Goal: Task Accomplishment & Management: Complete application form

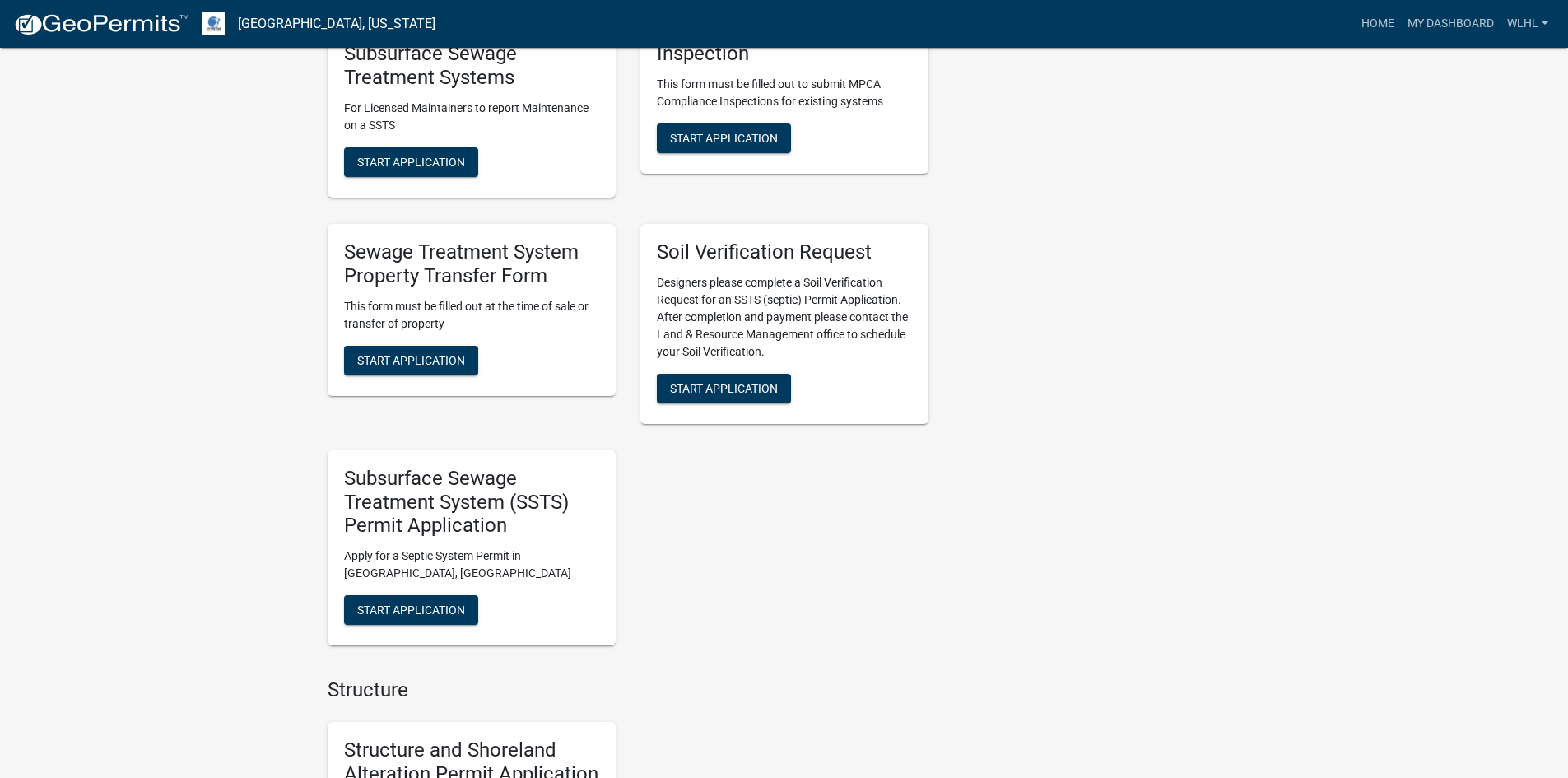
scroll to position [823, 0]
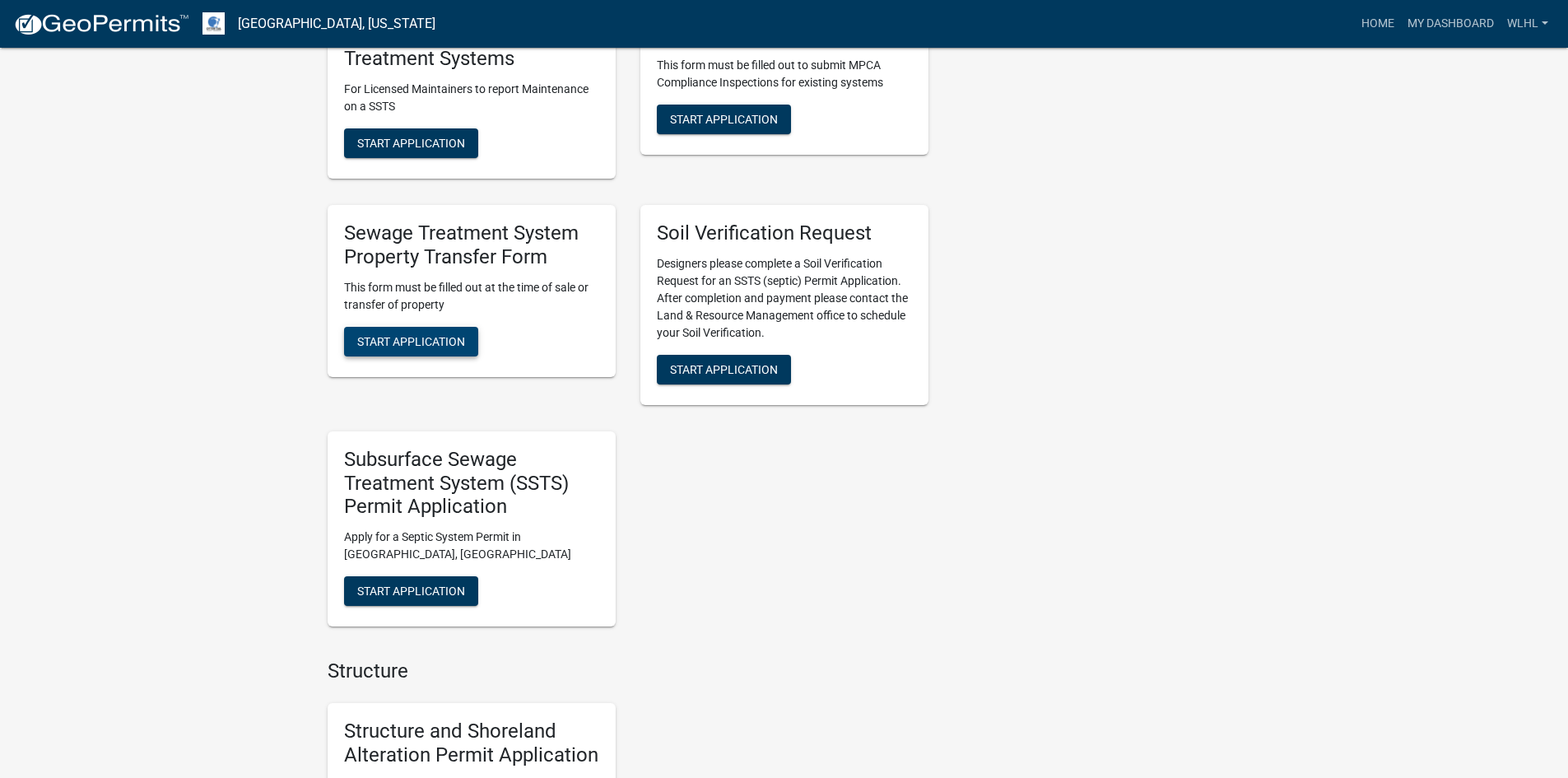
click at [448, 335] on span "Start Application" at bounding box center [411, 340] width 108 height 13
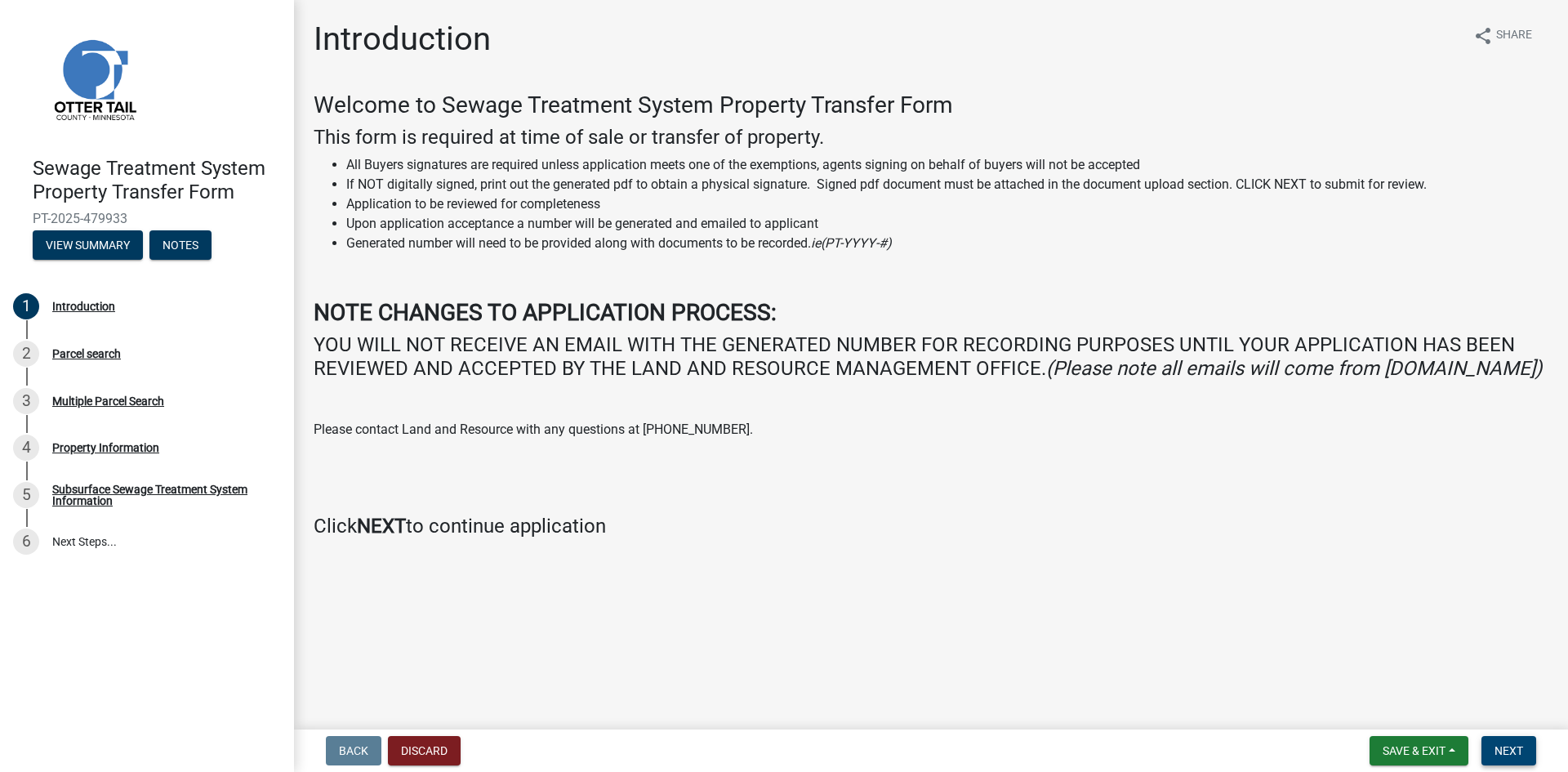
click at [1506, 746] on span "Next" at bounding box center [1508, 750] width 28 height 13
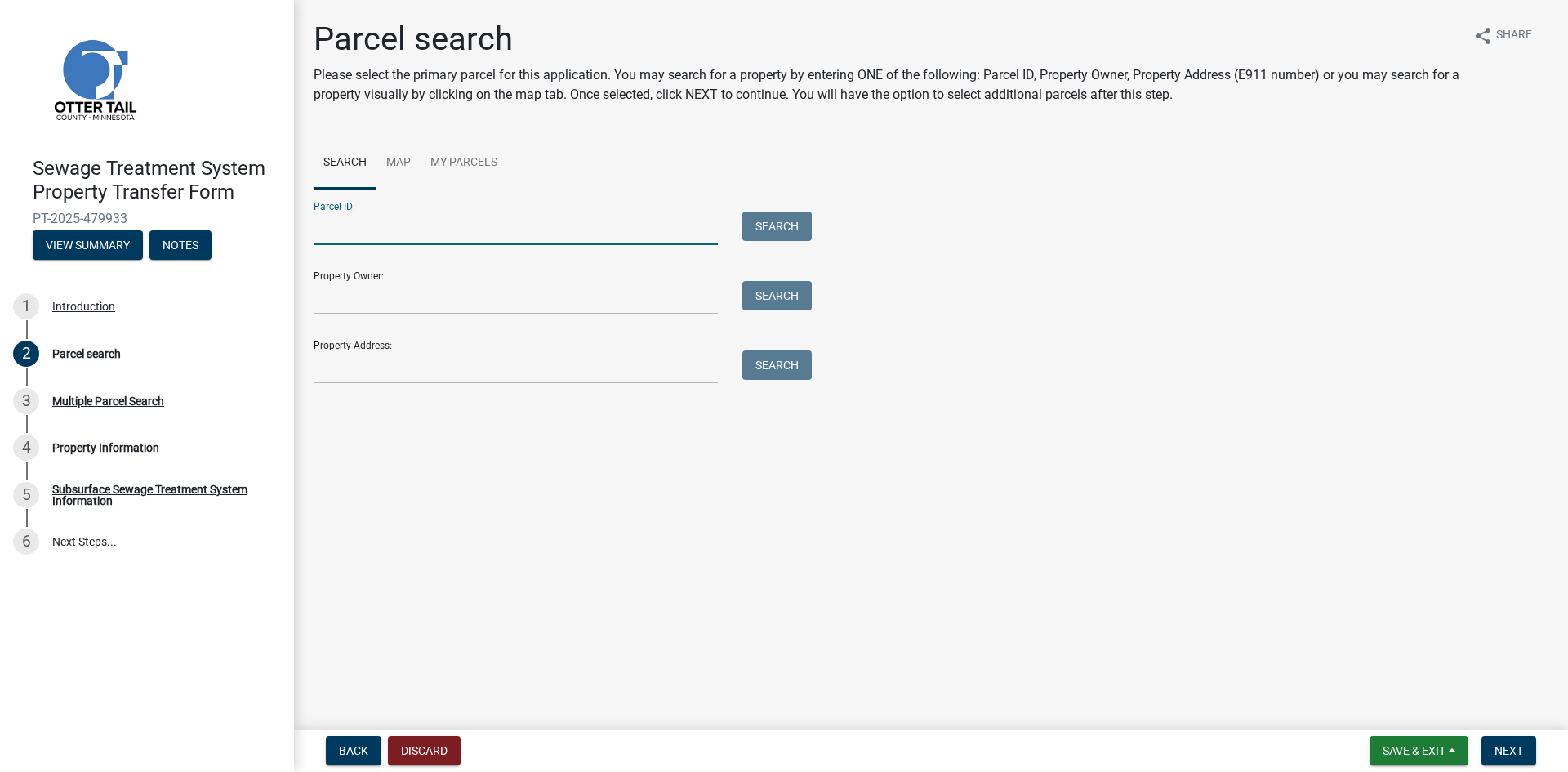
click at [361, 225] on input "Parcel ID:" at bounding box center [516, 228] width 405 height 34
click at [792, 227] on button "Search" at bounding box center [777, 226] width 69 height 29
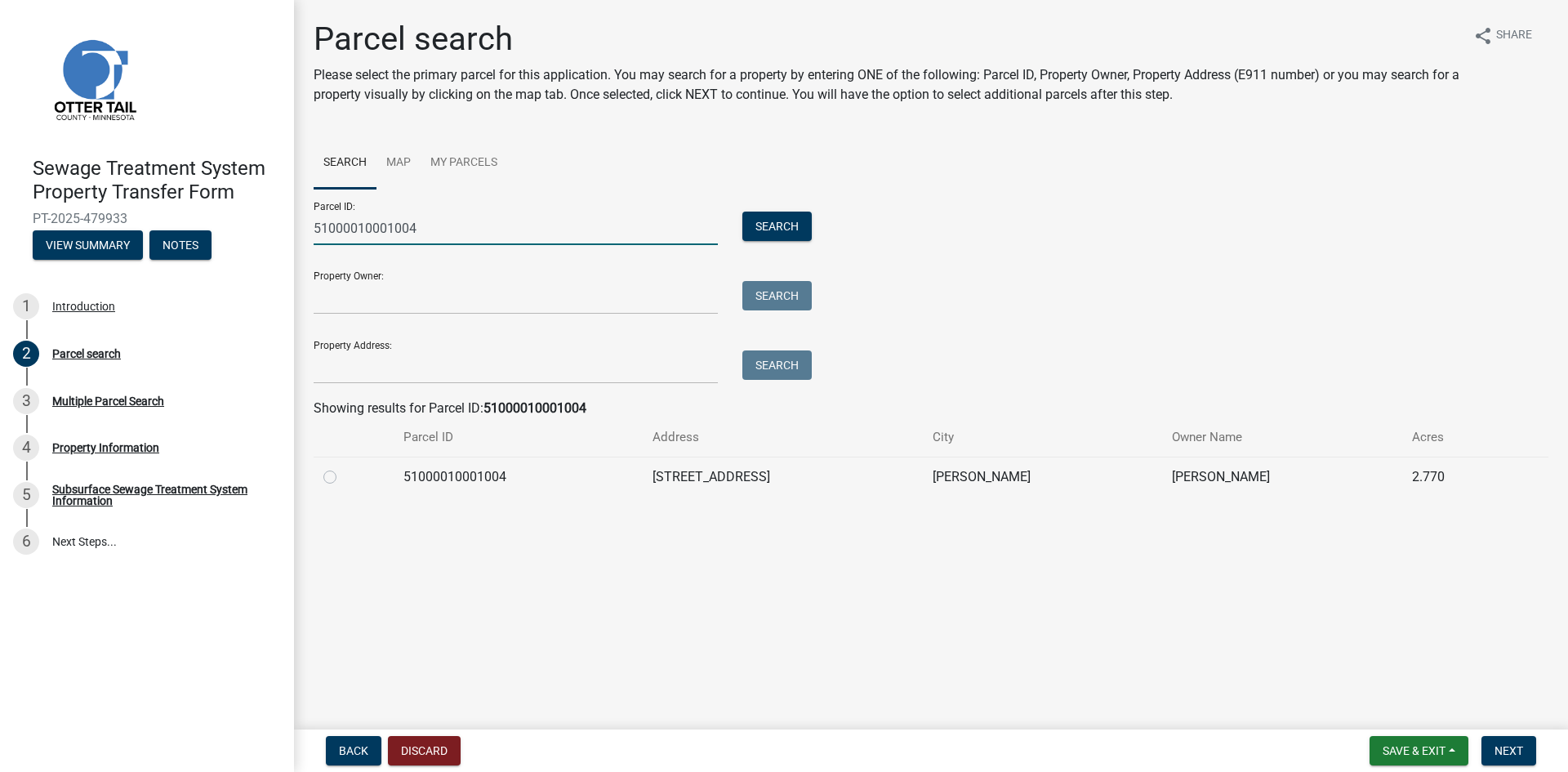
click at [468, 229] on input "51000010001004" at bounding box center [516, 228] width 405 height 34
click at [775, 223] on button "Search" at bounding box center [777, 226] width 69 height 29
click at [421, 225] on input "51000010001001" at bounding box center [516, 228] width 405 height 34
type input "5"
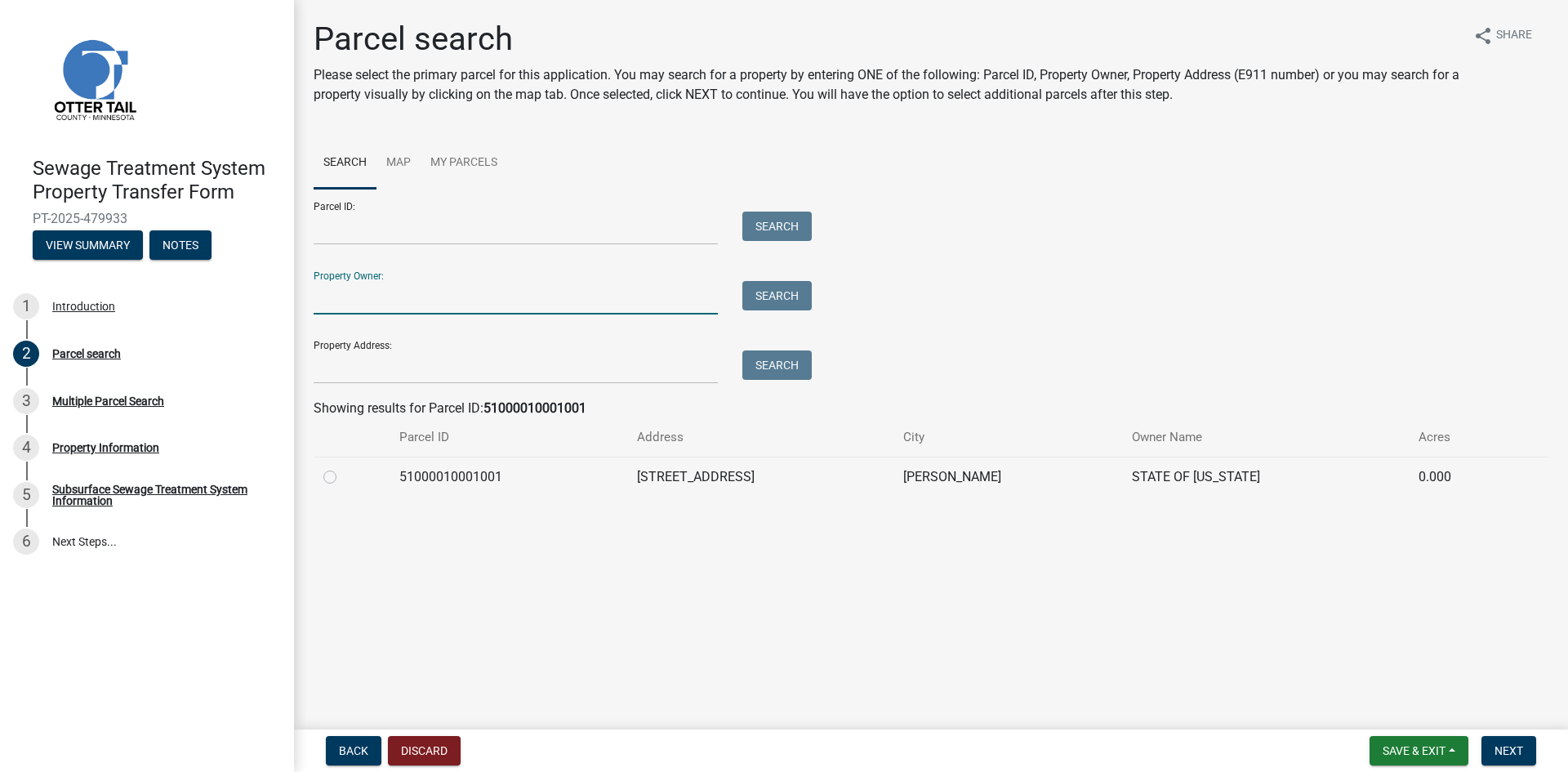
click at [399, 300] on input "Property Owner:" at bounding box center [516, 298] width 405 height 34
type input "[PERSON_NAME]"
click at [773, 301] on button "Search" at bounding box center [777, 296] width 69 height 29
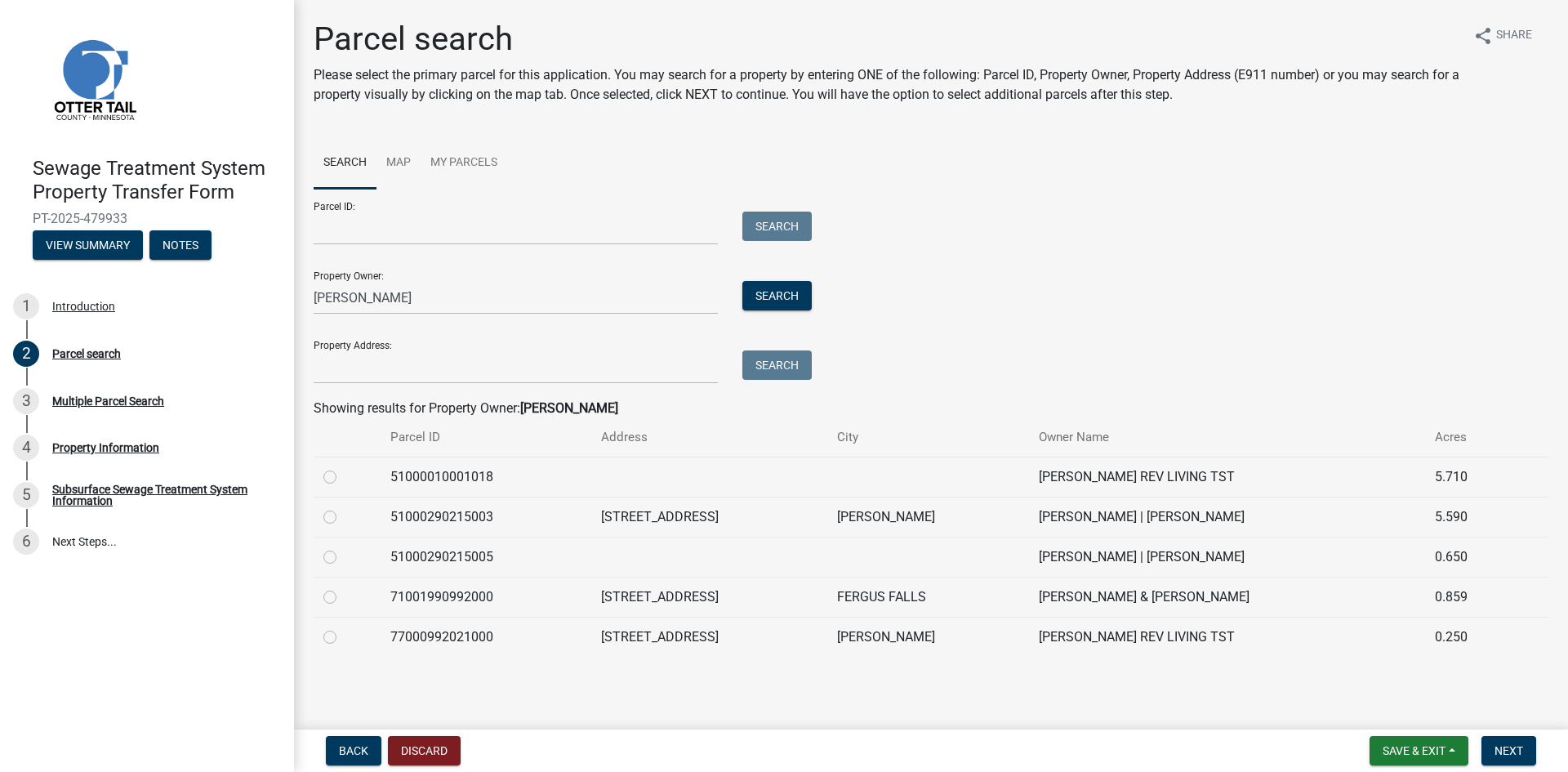
click at [343, 468] on label at bounding box center [343, 468] width 0 height 0
click at [343, 478] on input "radio" at bounding box center [348, 473] width 10 height 10
radio input "true"
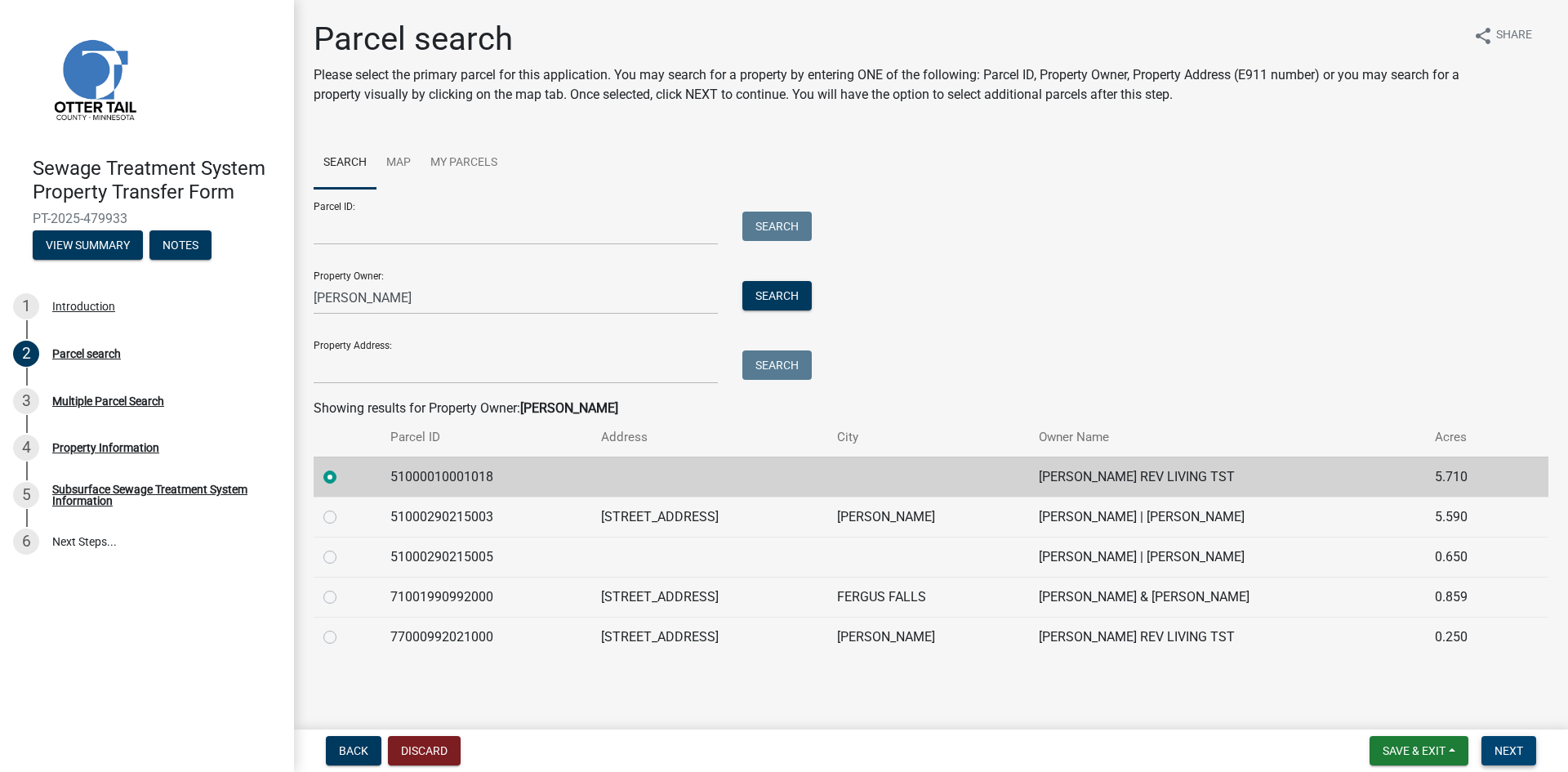
click at [1515, 745] on span "Next" at bounding box center [1508, 750] width 28 height 13
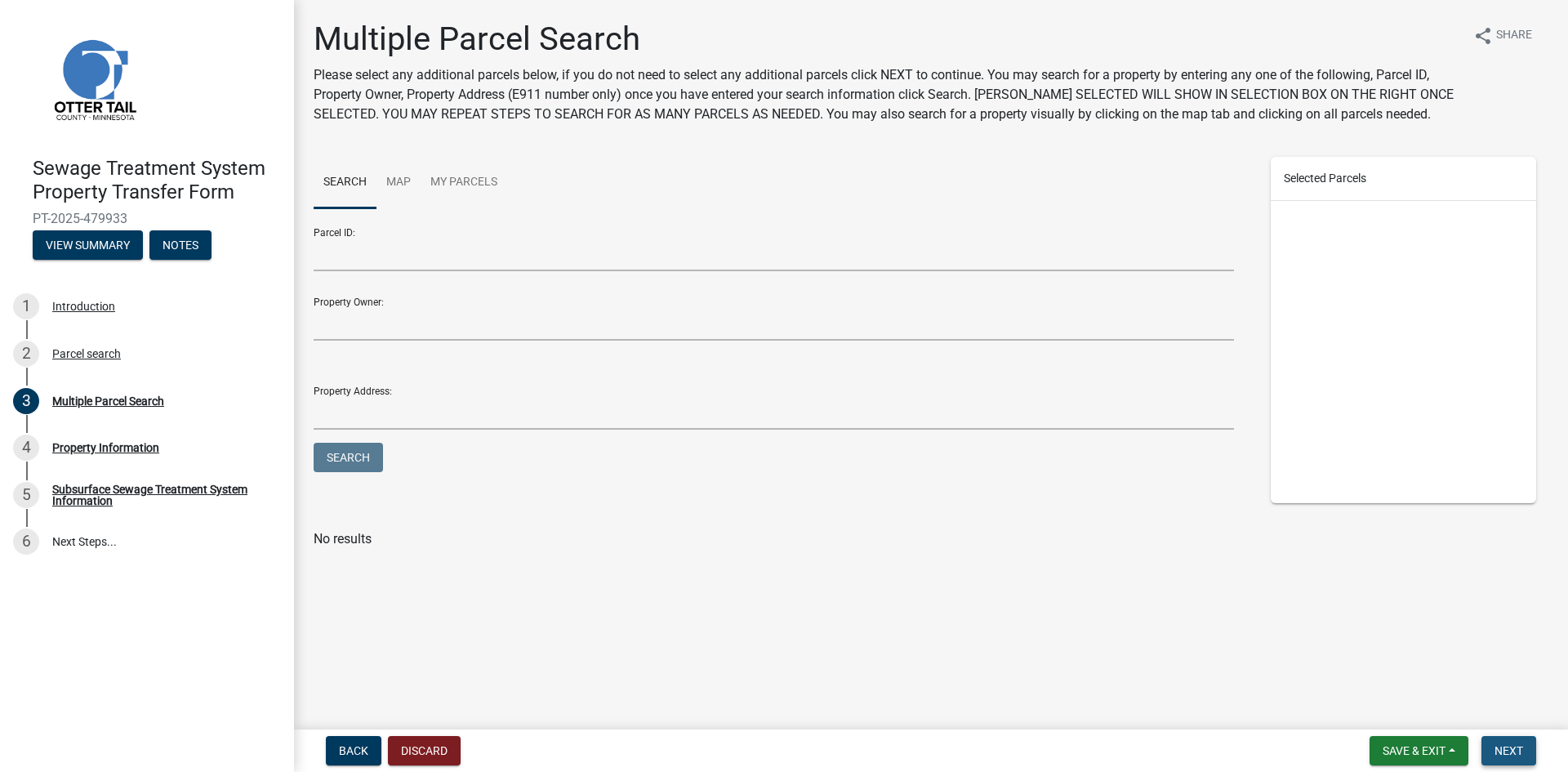
click at [1520, 754] on span "Next" at bounding box center [1508, 750] width 28 height 13
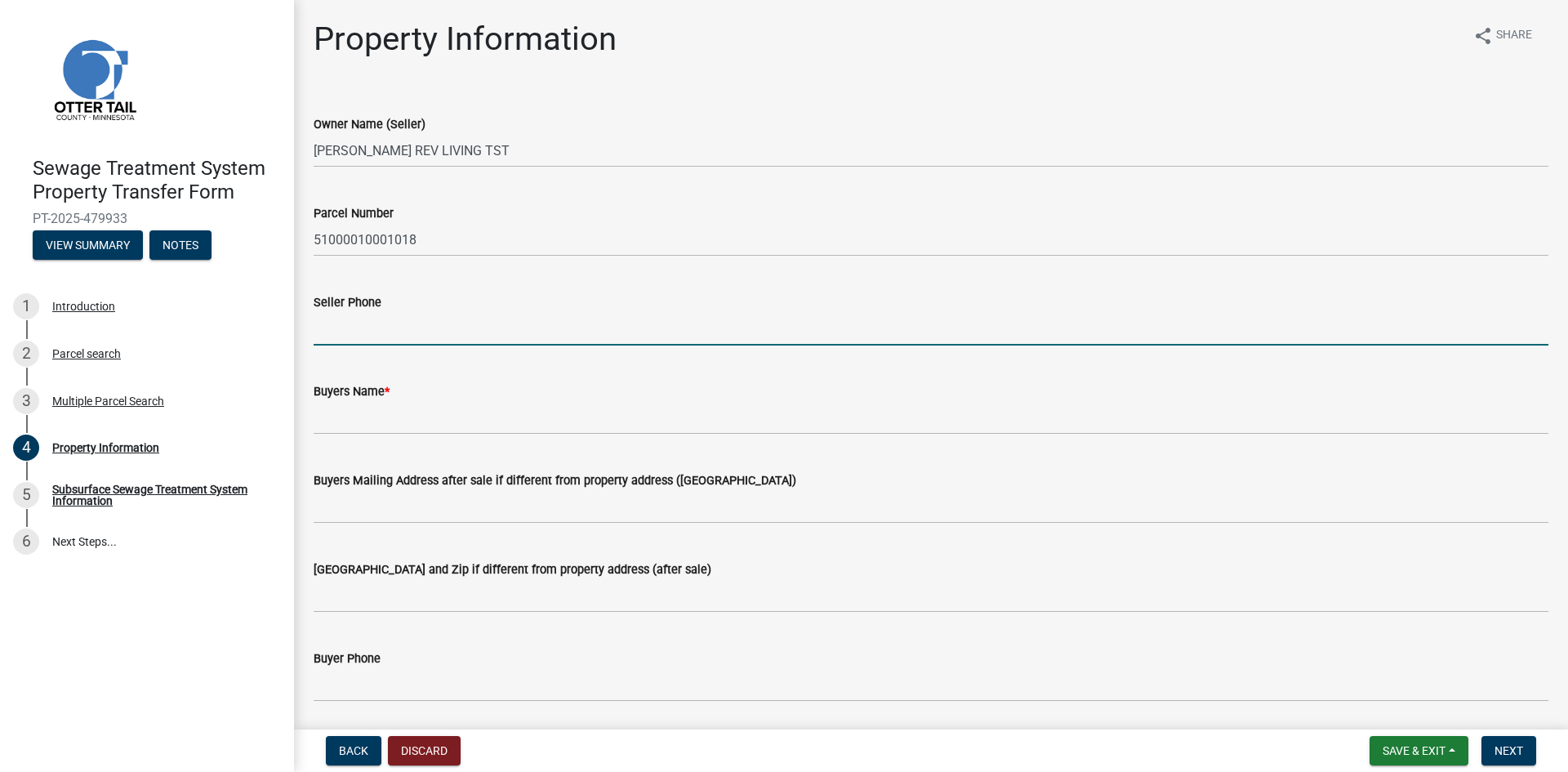
click at [373, 323] on input "Seller Phone" at bounding box center [931, 329] width 1234 height 34
type input "S"
type input "[PHONE_NUMBER]"
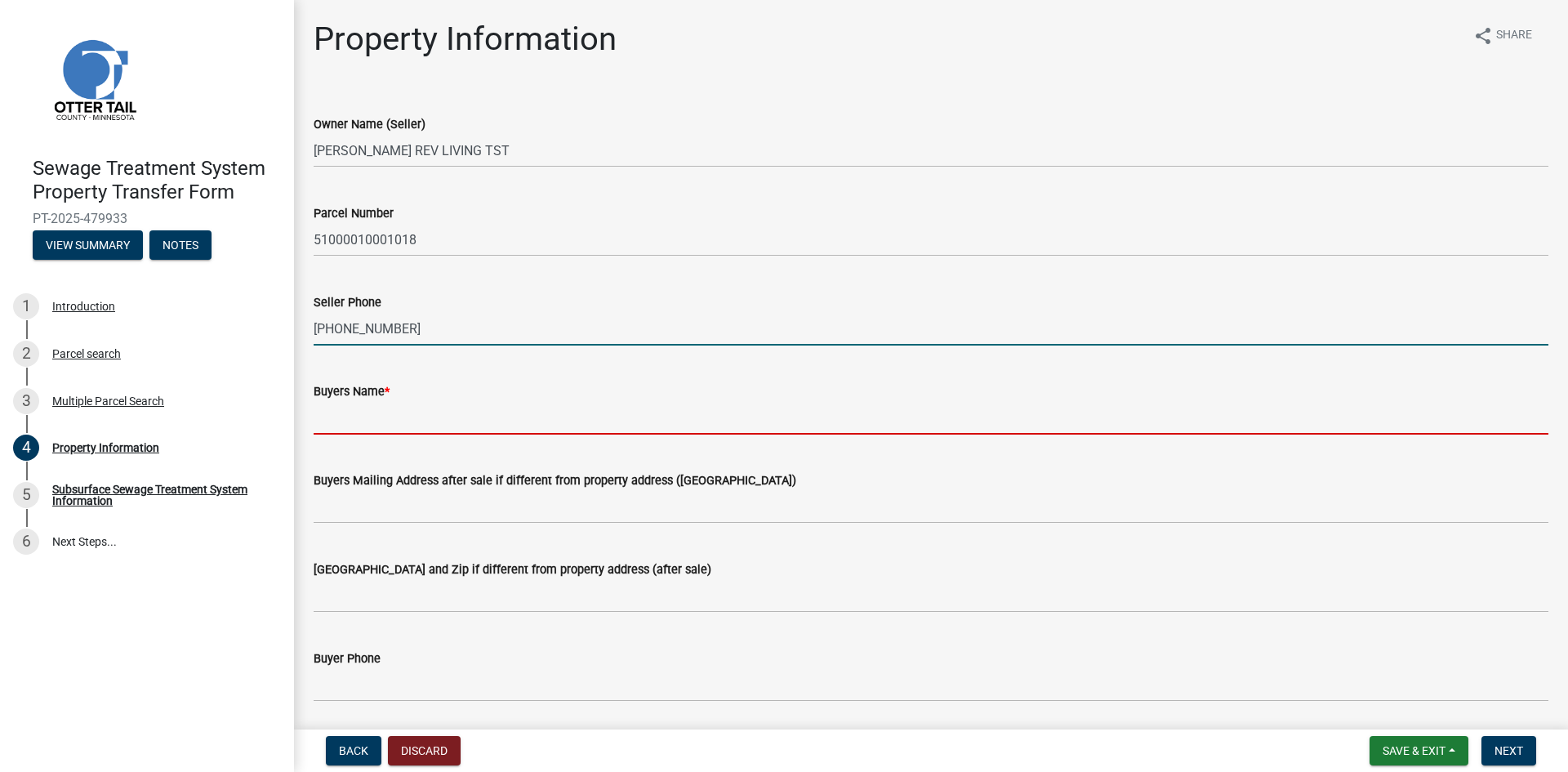
click at [392, 407] on input "Buyers Name *" at bounding box center [931, 417] width 1234 height 34
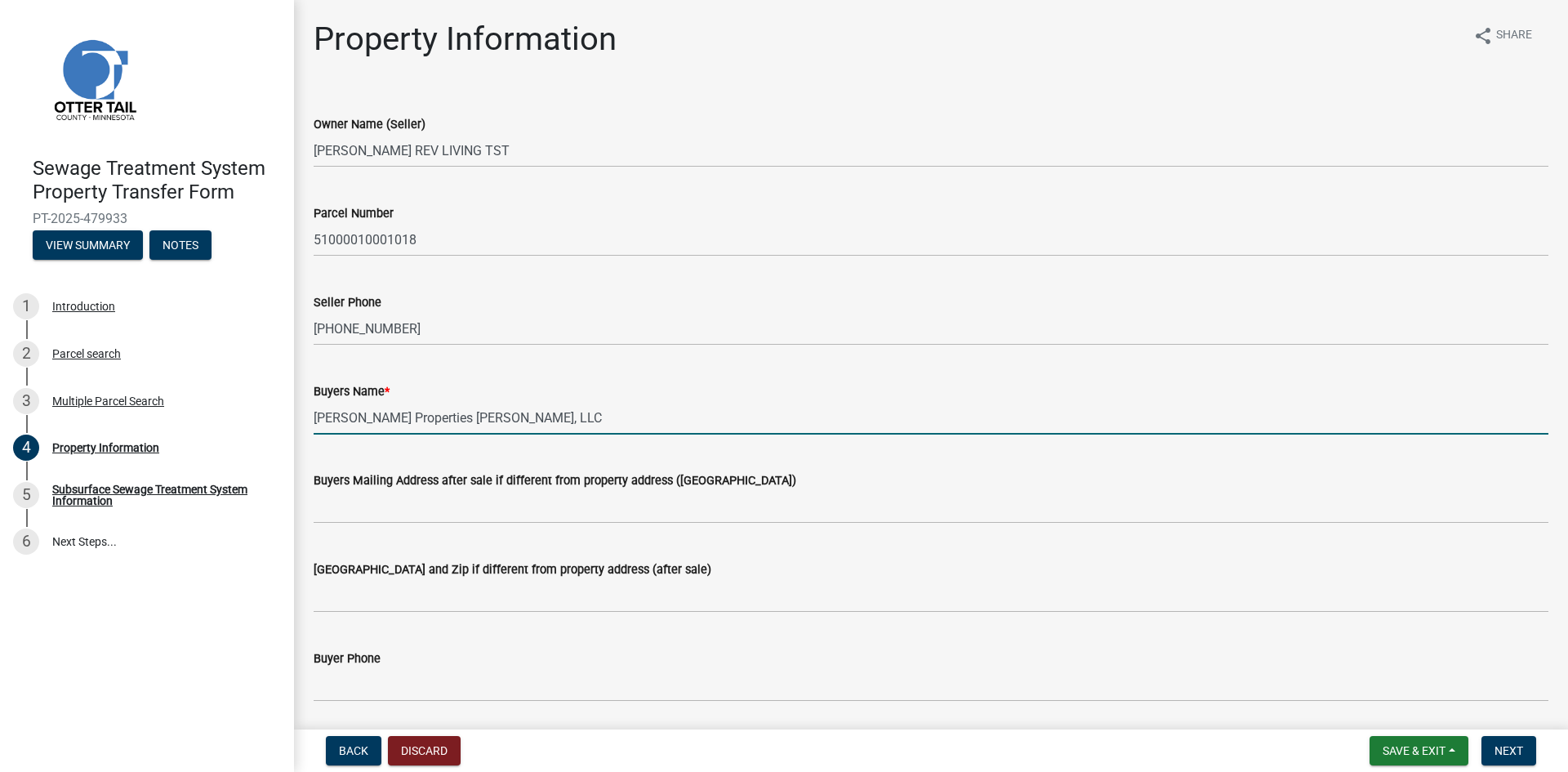
type input "[PERSON_NAME] Properties [PERSON_NAME], LLC"
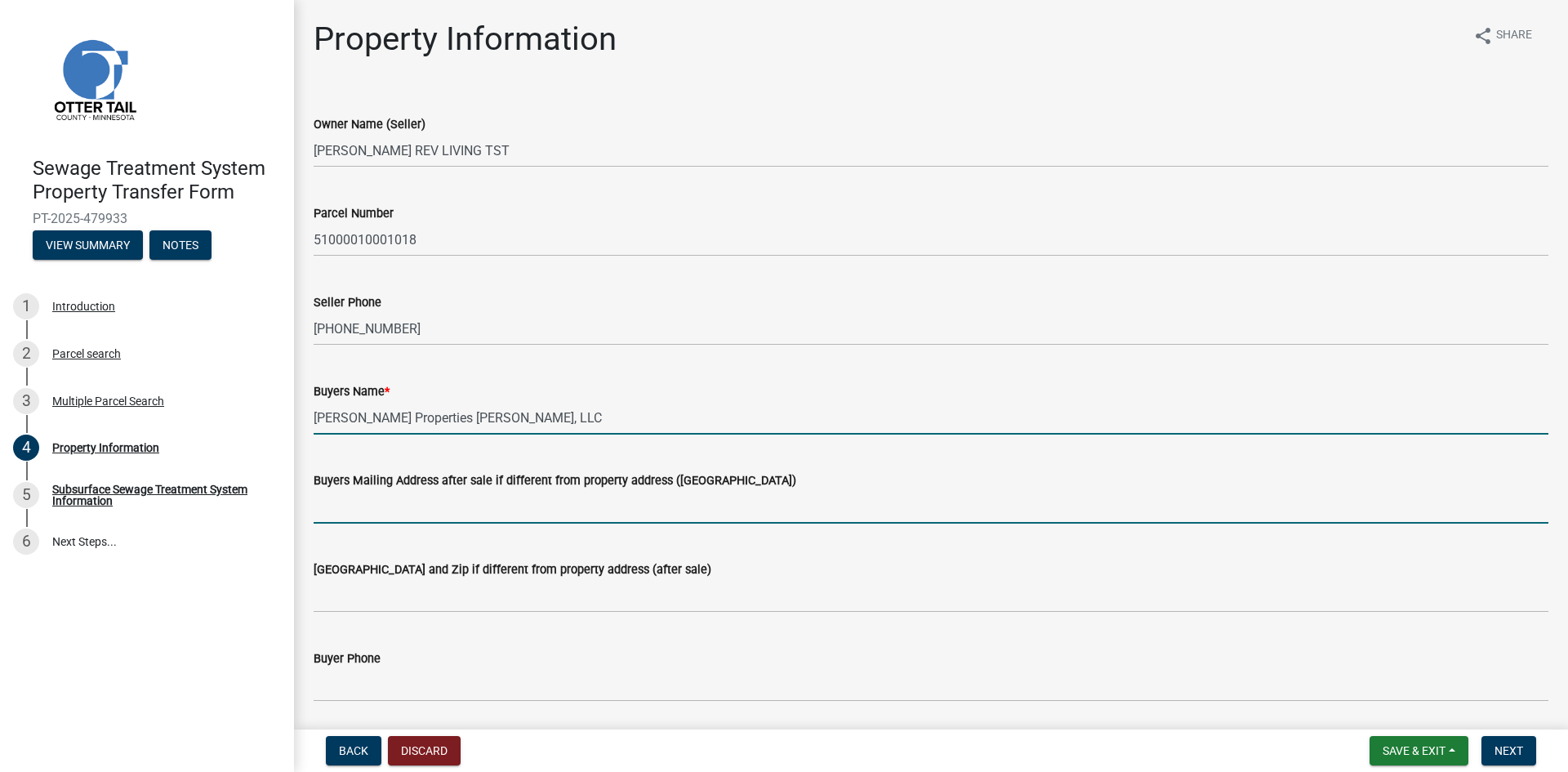
click at [451, 500] on input "Buyers Mailing Address after sale if different from property address ([GEOGRAPH…" at bounding box center [931, 506] width 1234 height 34
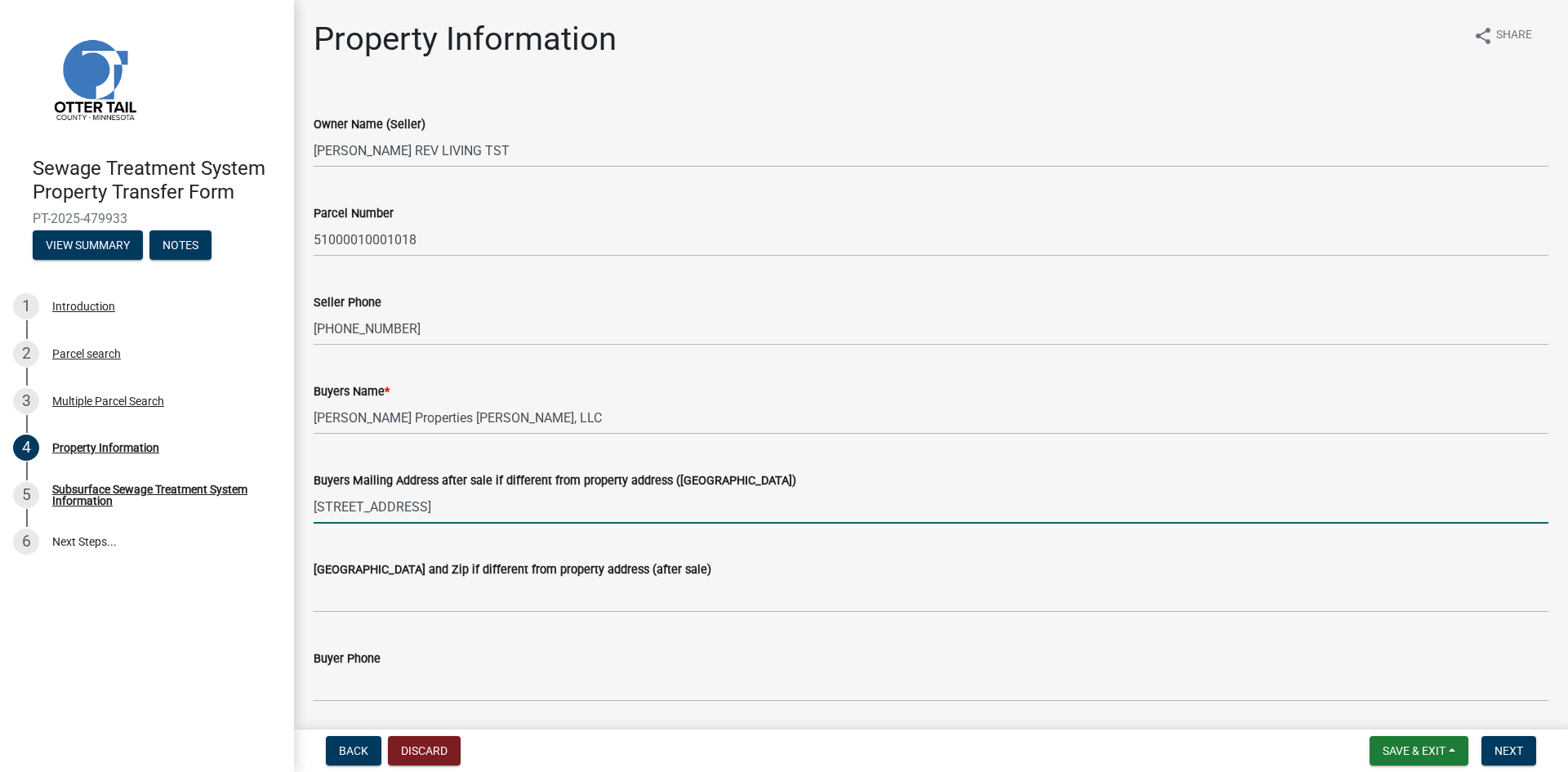
type input "[STREET_ADDRESS]"
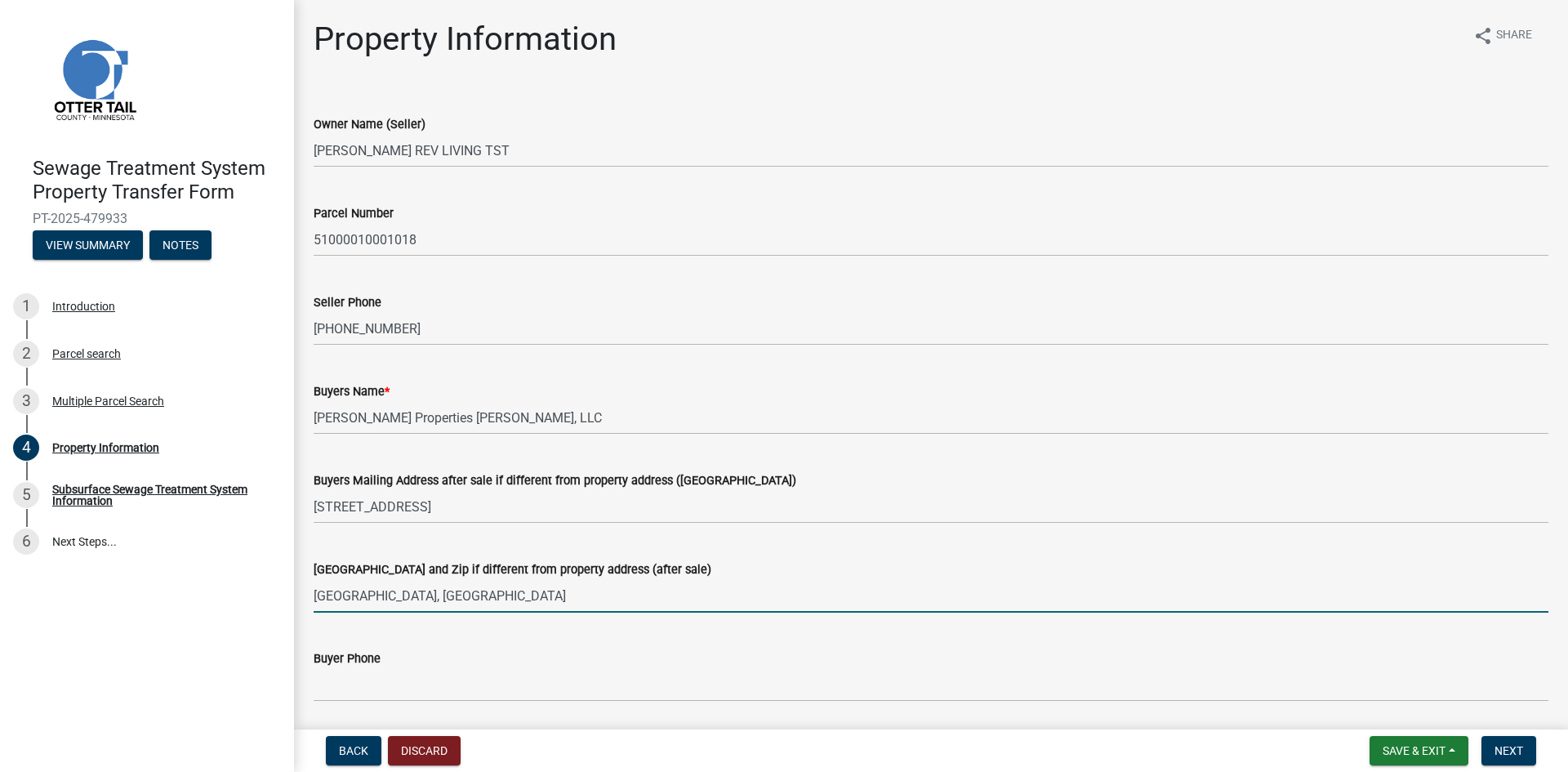
type input "[GEOGRAPHIC_DATA], [GEOGRAPHIC_DATA] 56573"
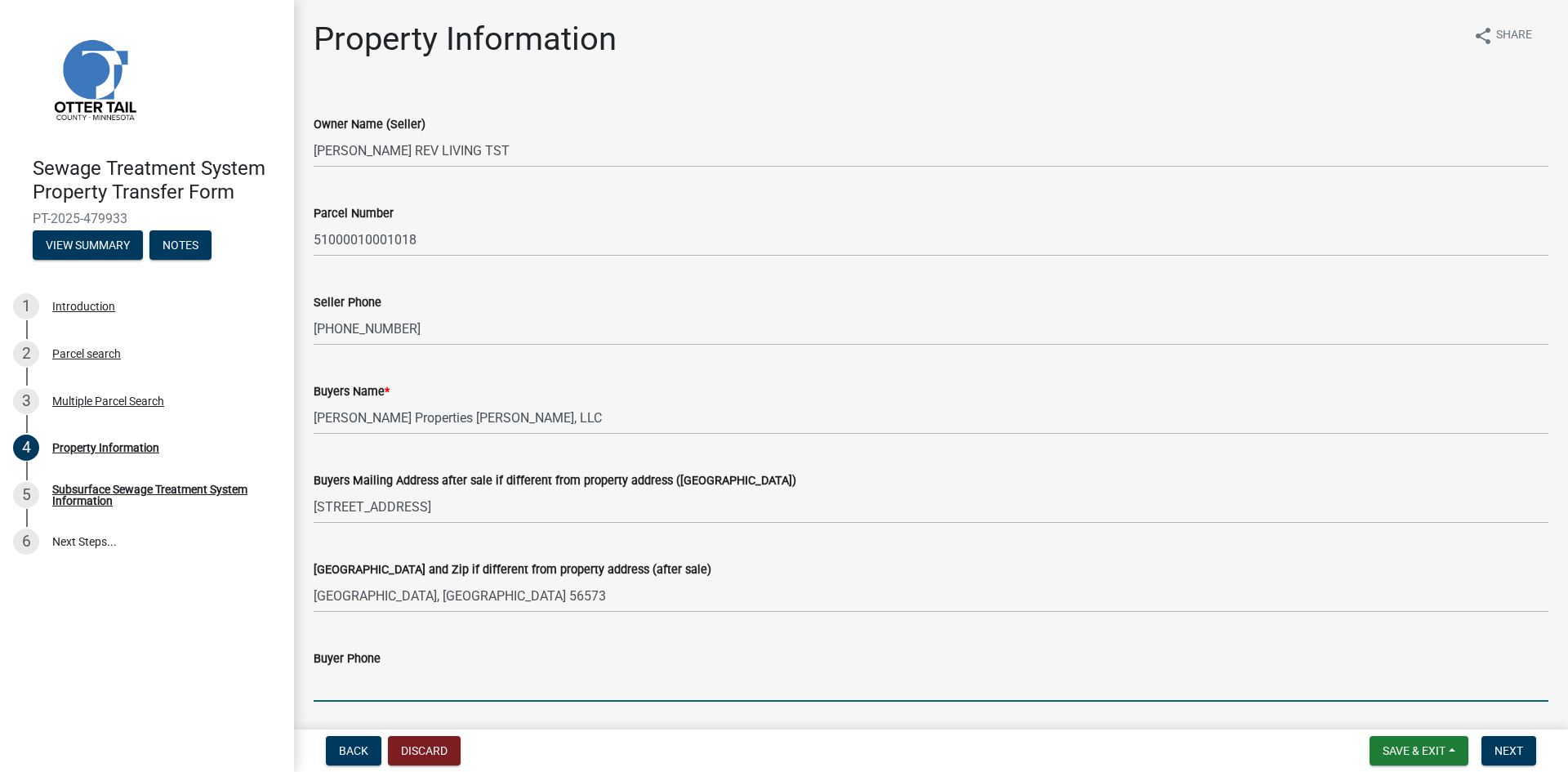
click at [482, 675] on input "Buyer Phone" at bounding box center [931, 684] width 1234 height 34
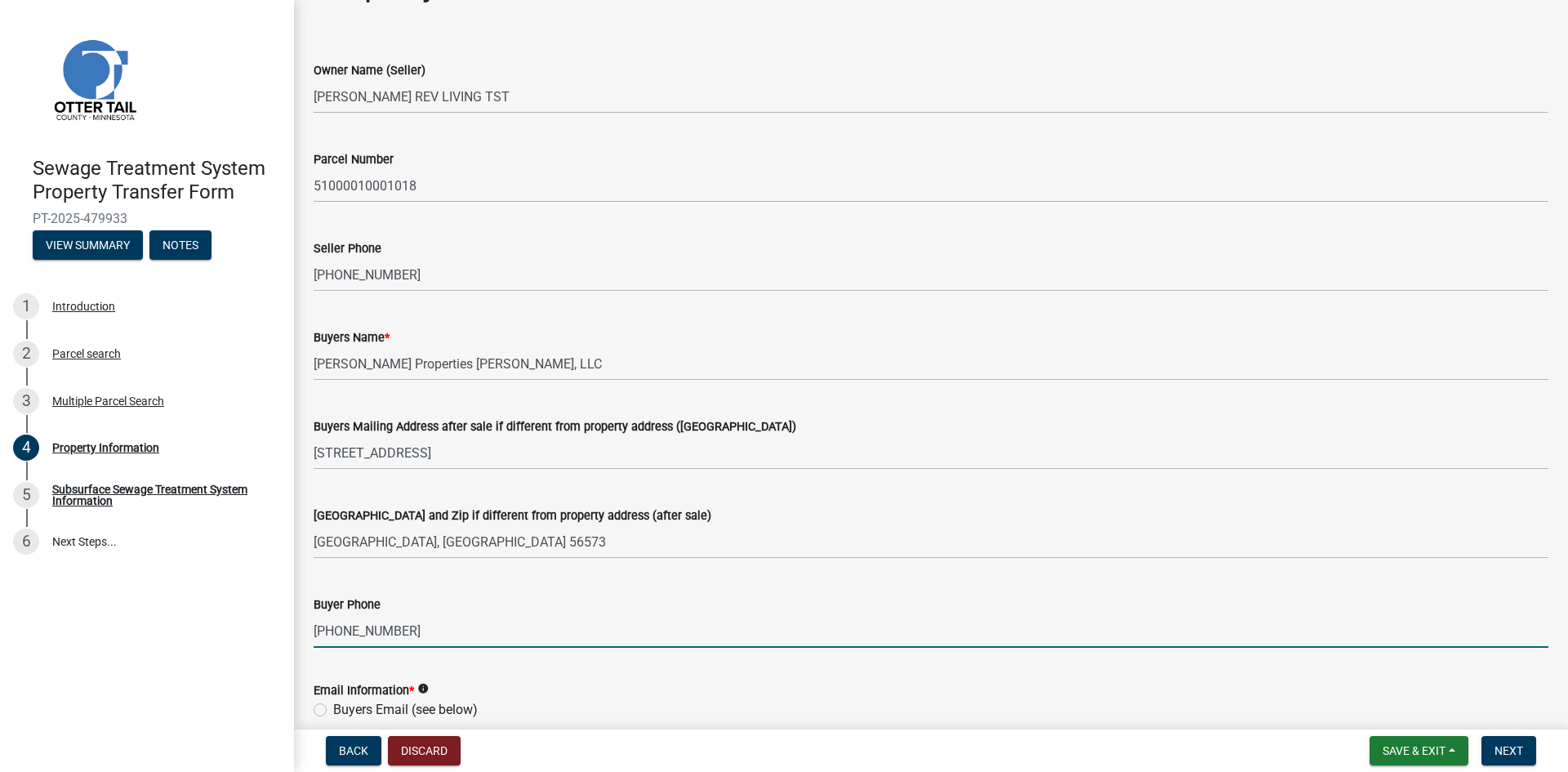
scroll to position [163, 0]
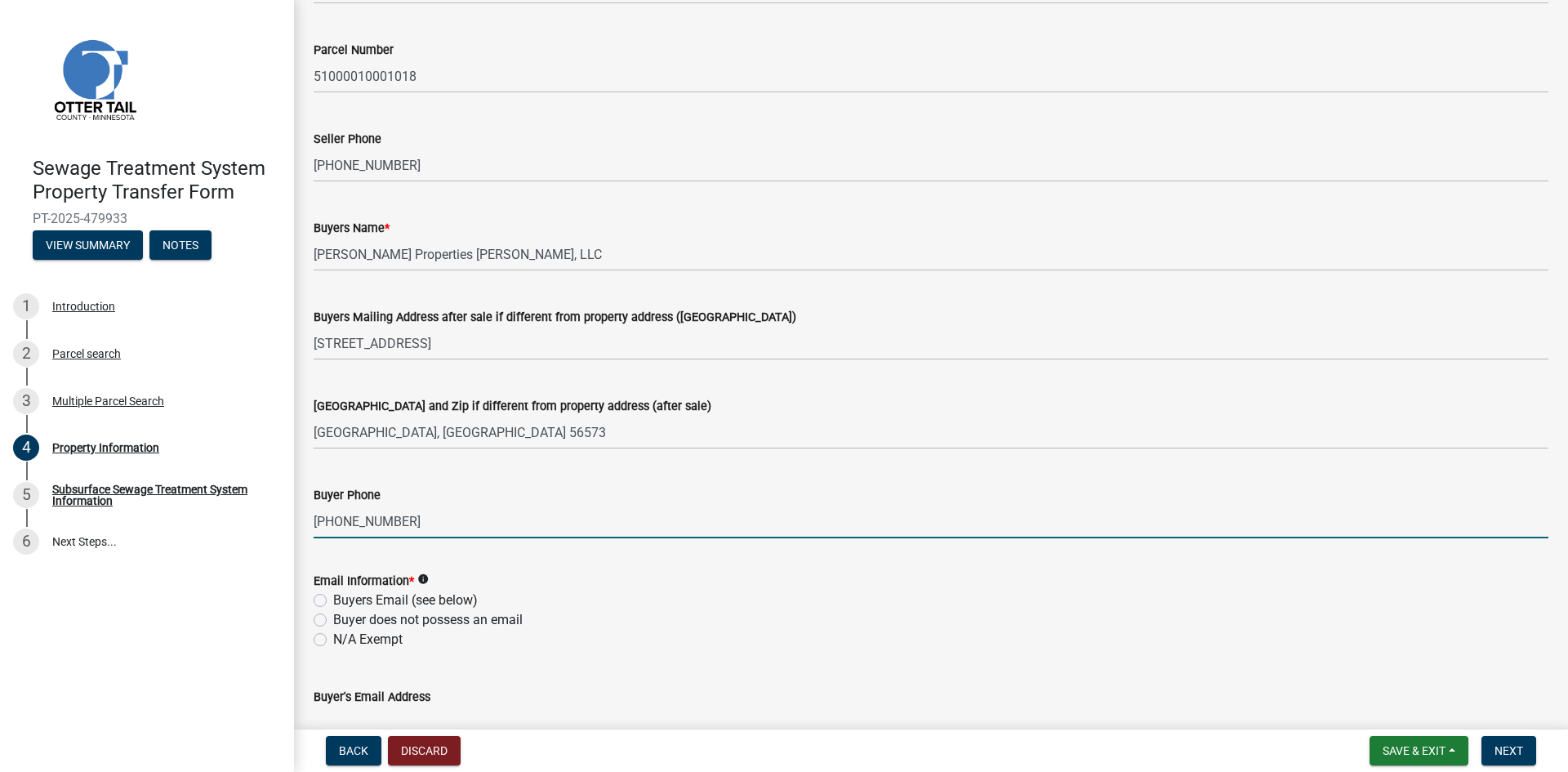
type input "[PHONE_NUMBER]"
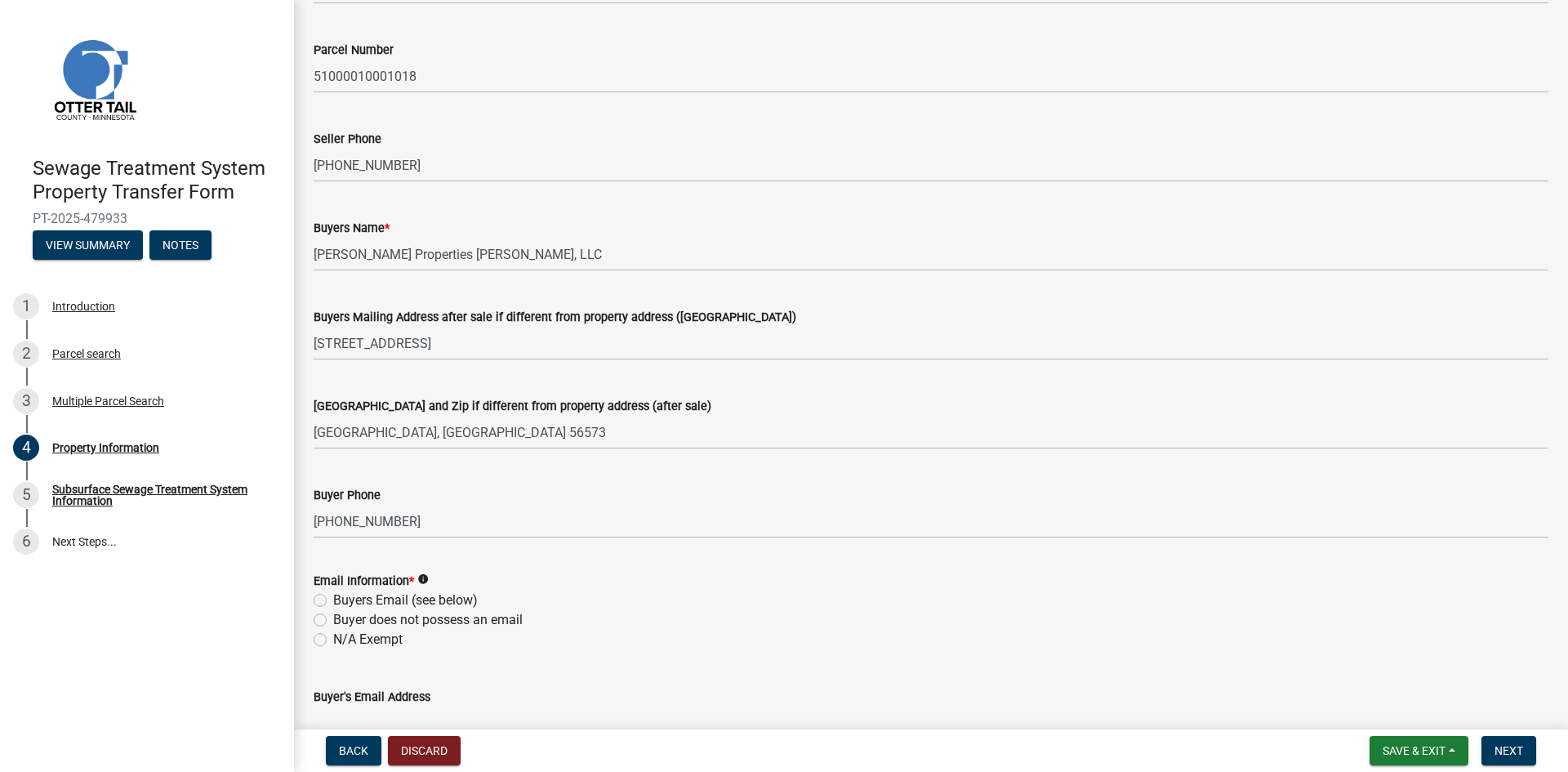
click at [333, 637] on label "N/A Exempt" at bounding box center [367, 639] width 69 height 20
click at [333, 637] on input "N/A Exempt" at bounding box center [338, 635] width 10 height 10
radio input "true"
click at [1512, 750] on span "Next" at bounding box center [1508, 750] width 28 height 13
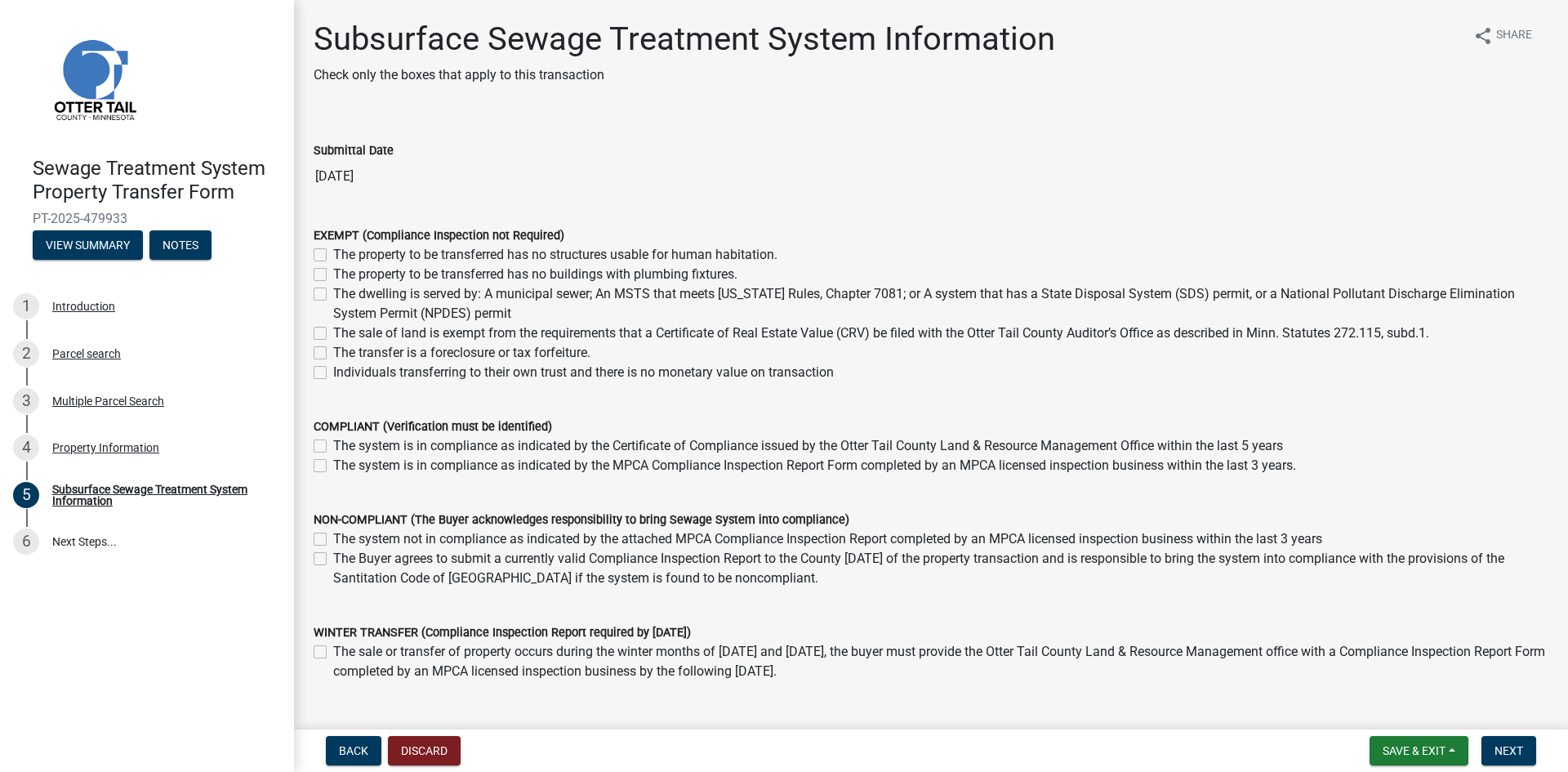
click at [333, 334] on label "The sale of land is exempt from the requirements that a Certificate of Real Est…" at bounding box center [881, 333] width 1096 height 20
click at [333, 334] on input "The sale of land is exempt from the requirements that a Certificate of Real Est…" at bounding box center [338, 329] width 10 height 10
checkbox input "true"
checkbox input "false"
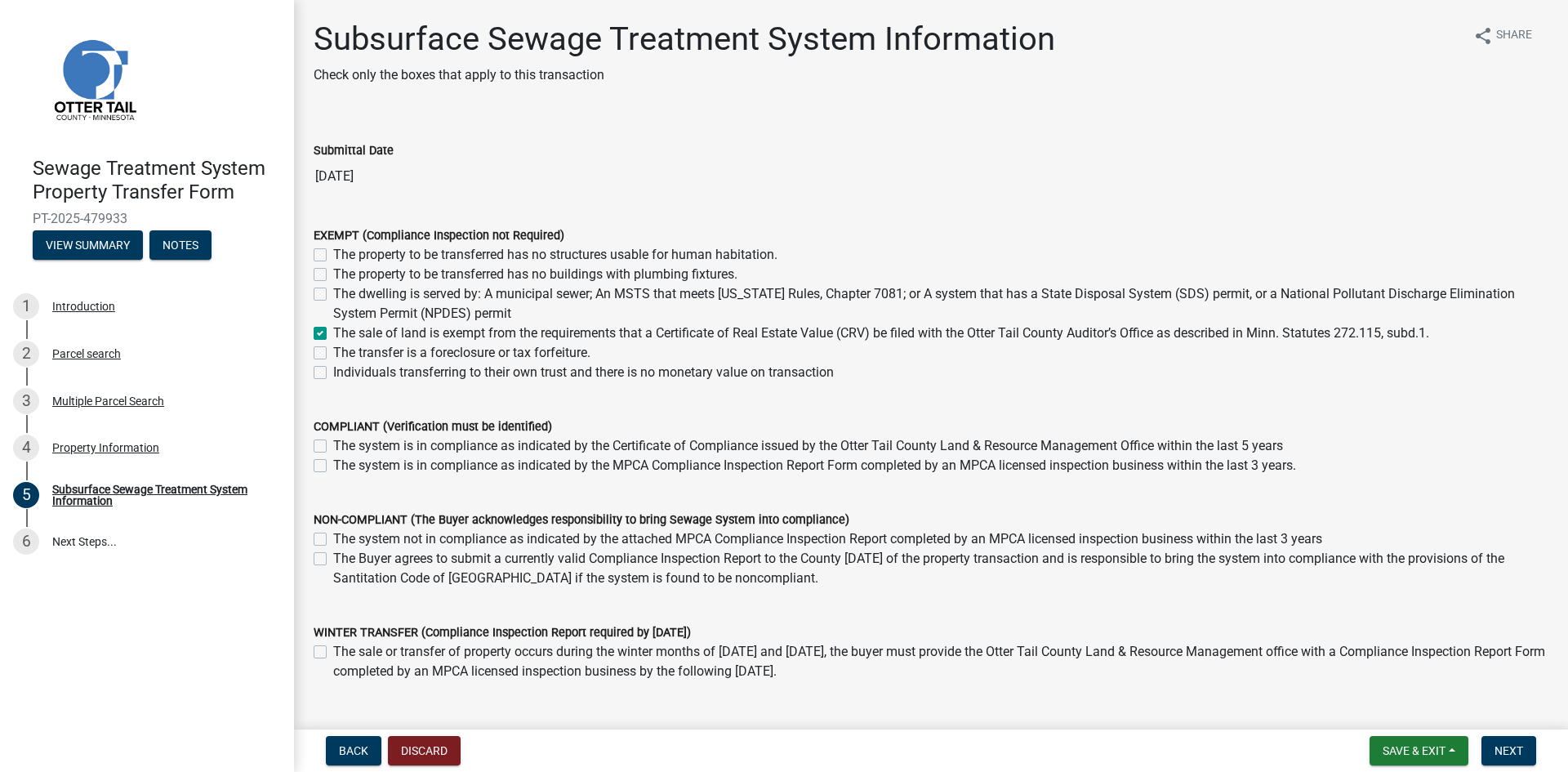
checkbox input "false"
checkbox input "true"
checkbox input "false"
click at [1518, 744] on span "Next" at bounding box center [1508, 750] width 28 height 13
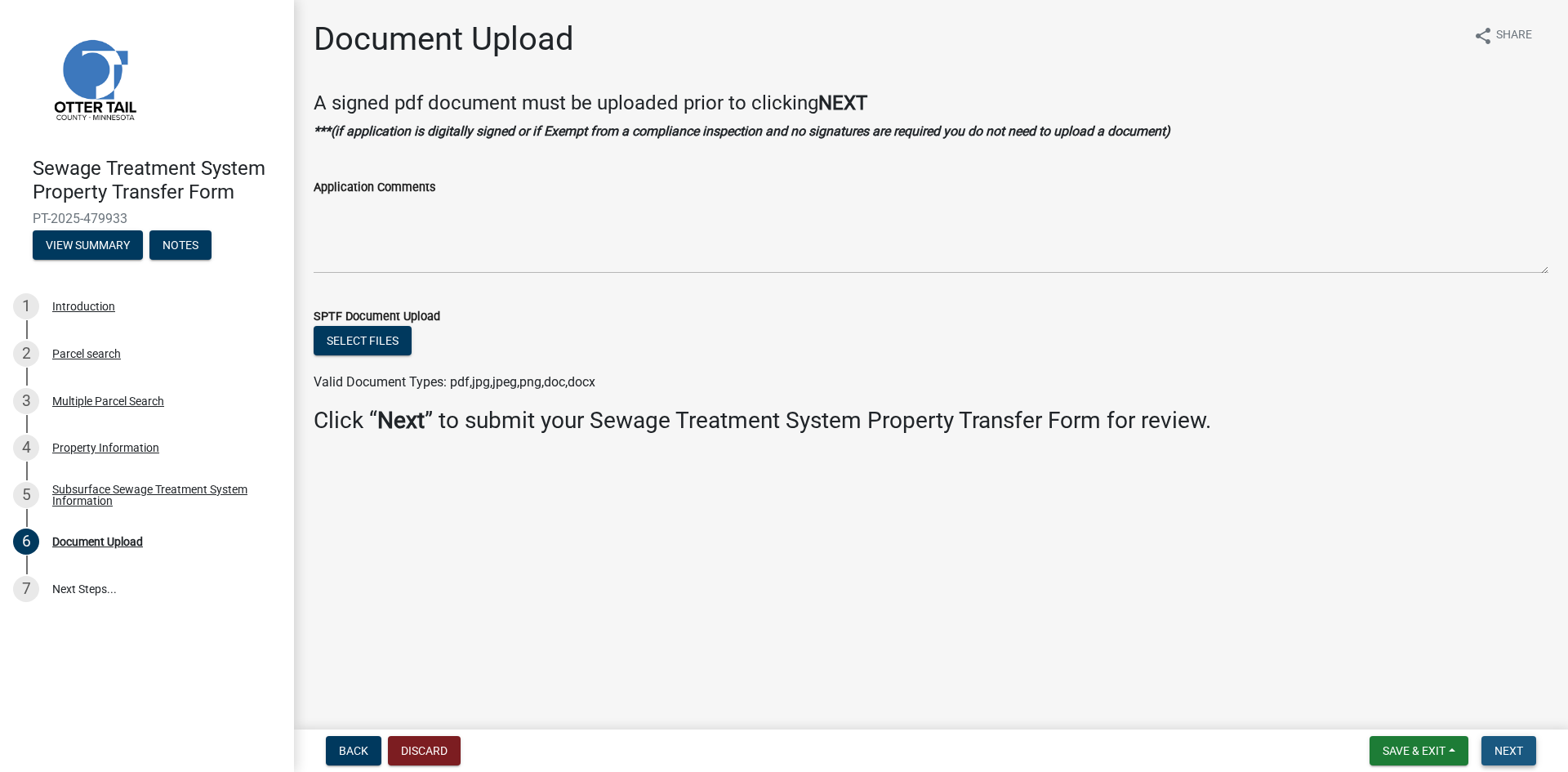
click at [1518, 744] on span "Next" at bounding box center [1508, 750] width 28 height 13
